Goal: Find specific page/section: Find specific page/section

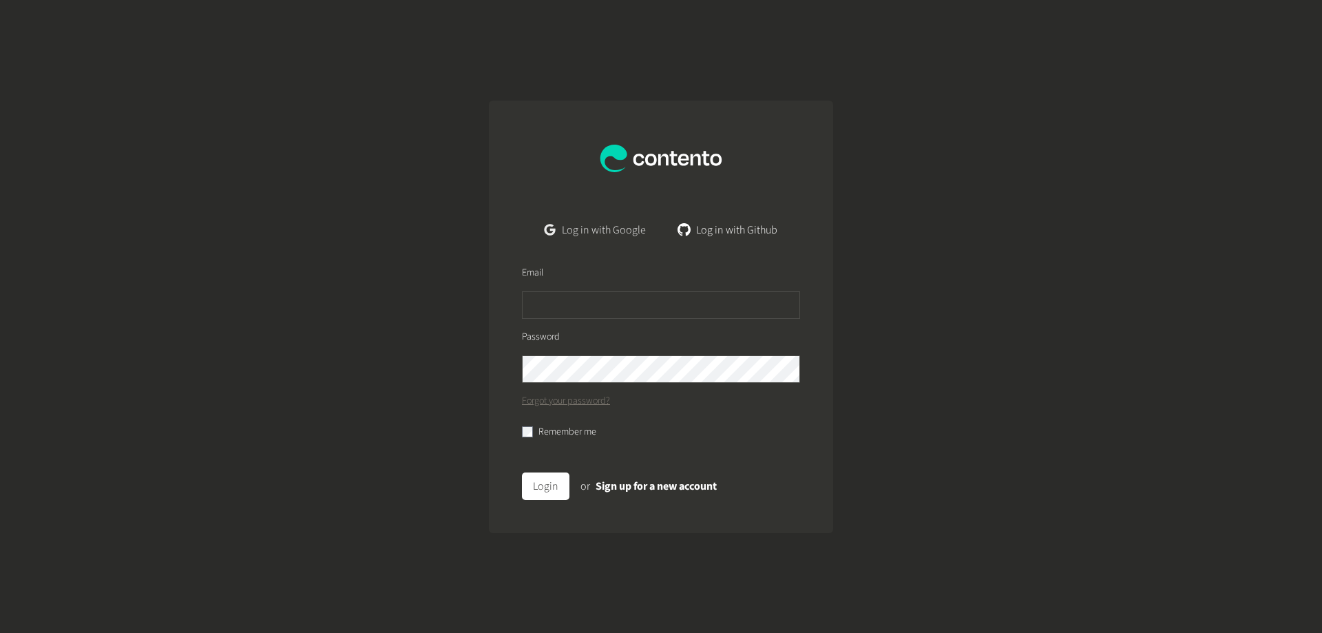
click at [576, 233] on link "Log in with Google" at bounding box center [594, 230] width 123 height 28
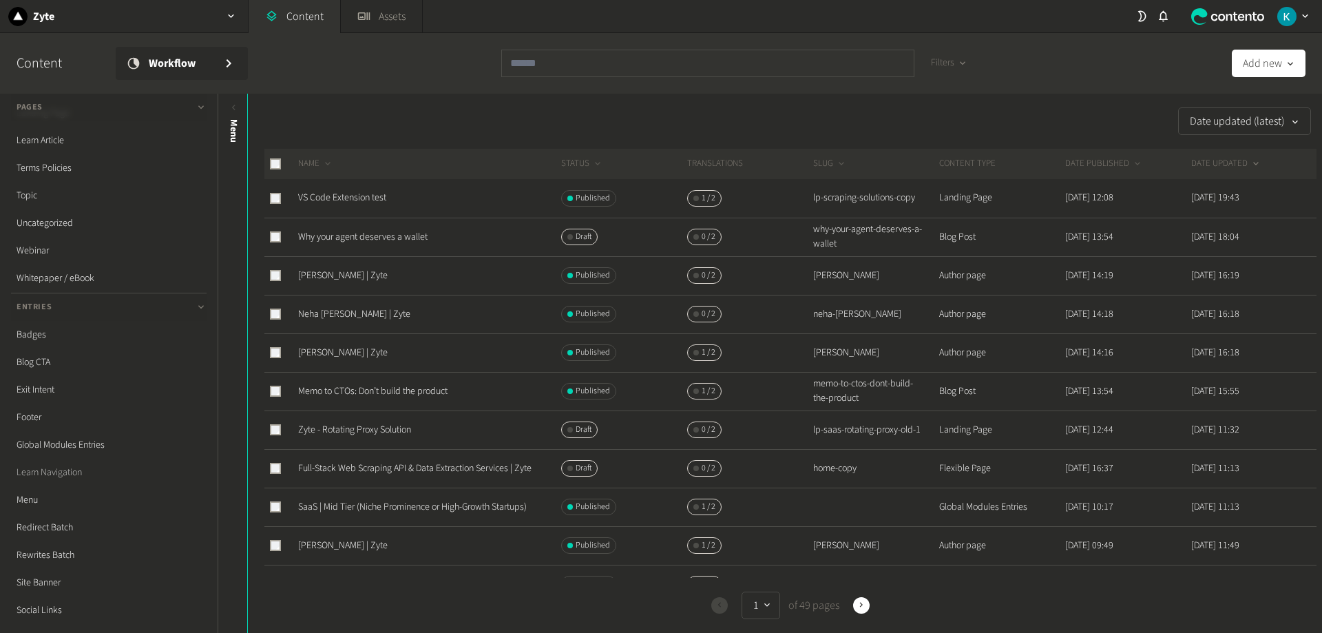
scroll to position [293, 0]
click at [62, 441] on link "Redirect Batch" at bounding box center [108, 441] width 195 height 28
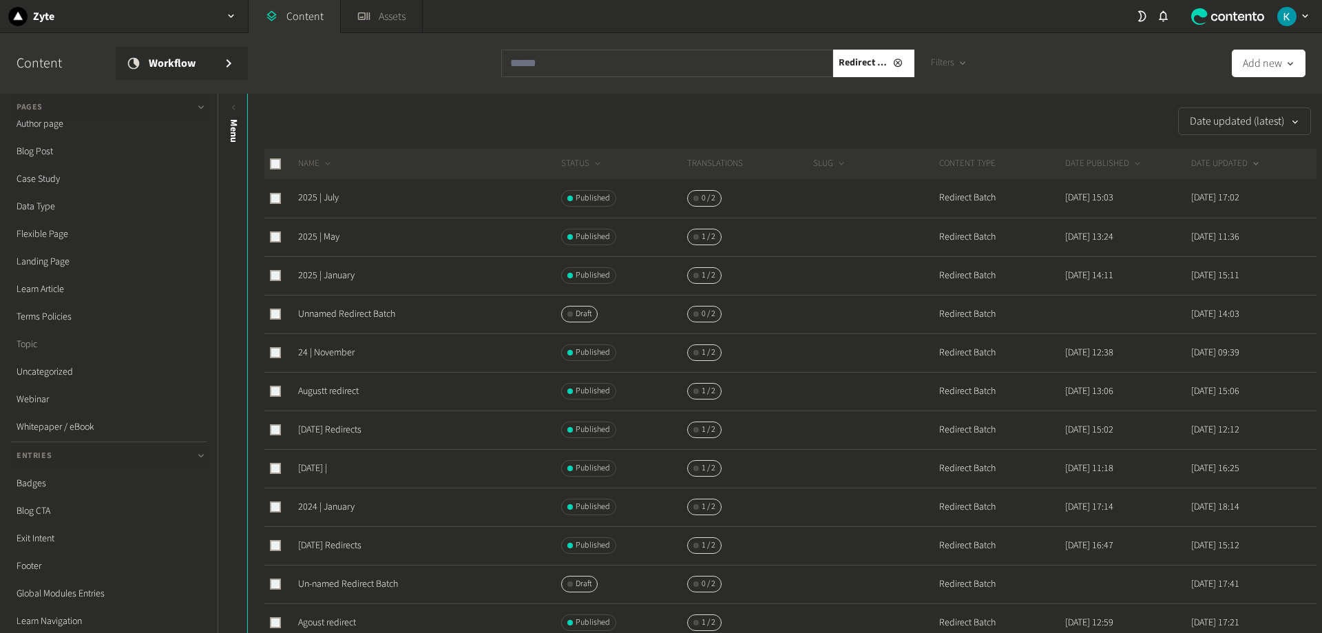
scroll to position [206, 0]
click at [73, 558] on link "Rewrites Batch" at bounding box center [108, 555] width 195 height 28
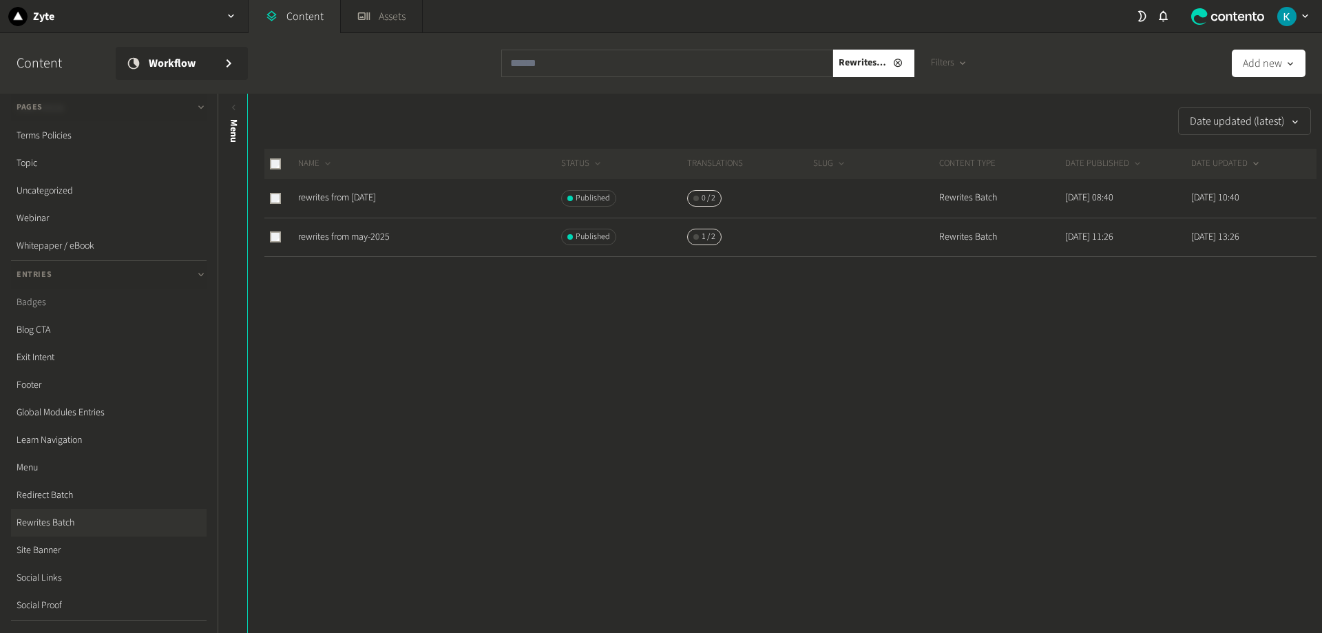
scroll to position [275, 0]
click at [67, 460] on link "Redirect Batch" at bounding box center [108, 459] width 195 height 28
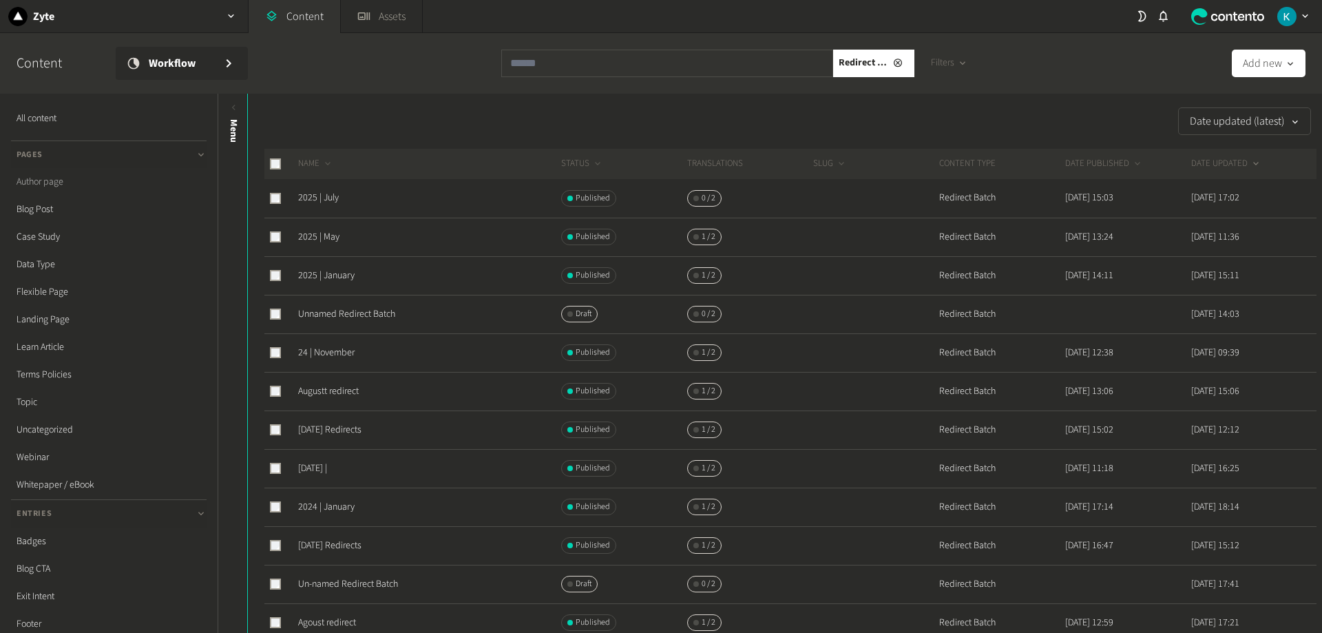
click at [47, 178] on link "Author page" at bounding box center [108, 182] width 195 height 28
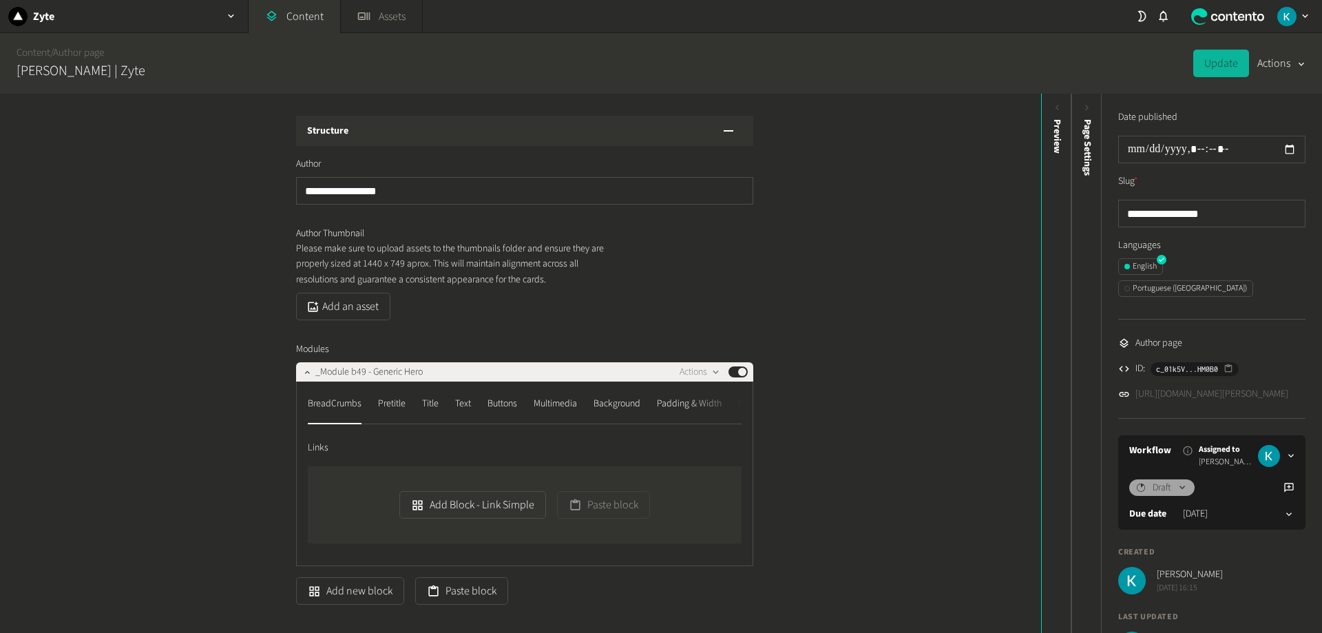
click at [916, 211] on div "**********" at bounding box center [520, 363] width 1041 height 539
